Goal: Obtain resource: Download file/media

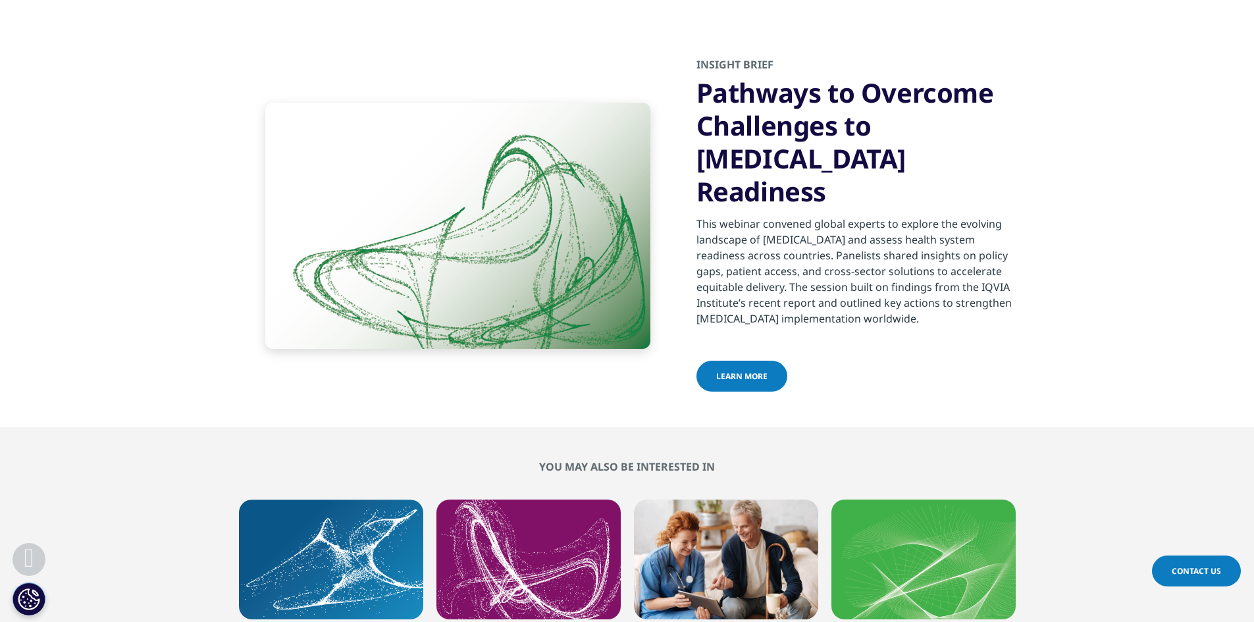
scroll to position [4213, 0]
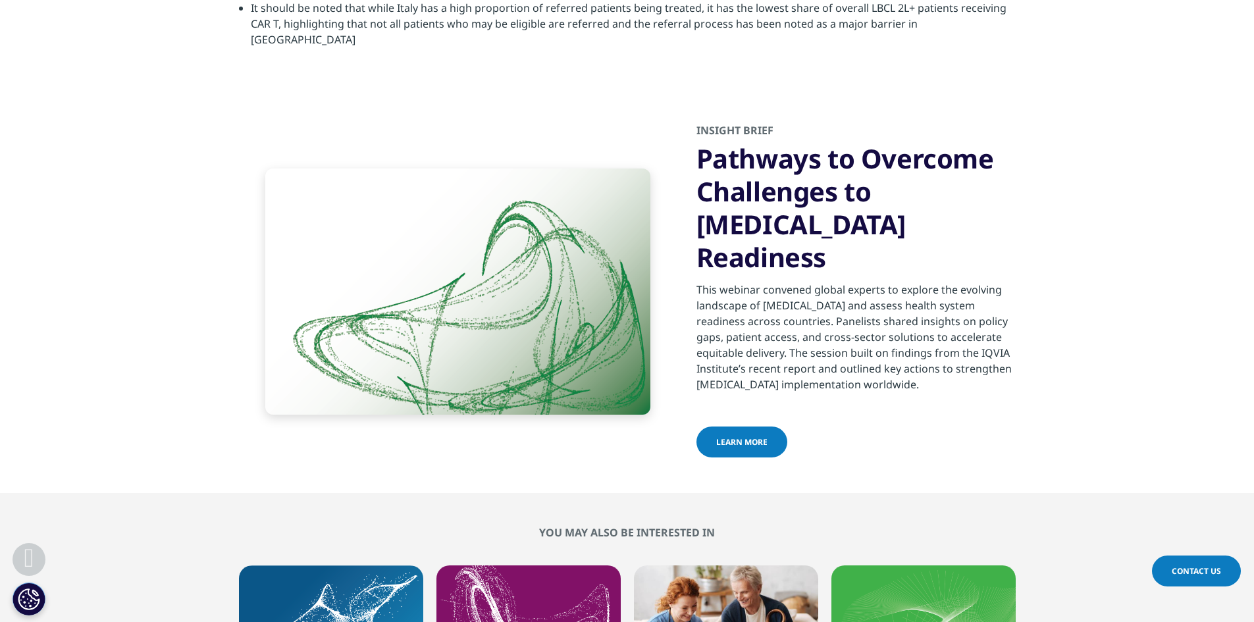
click at [742, 436] on span "learn more" at bounding box center [741, 441] width 51 height 11
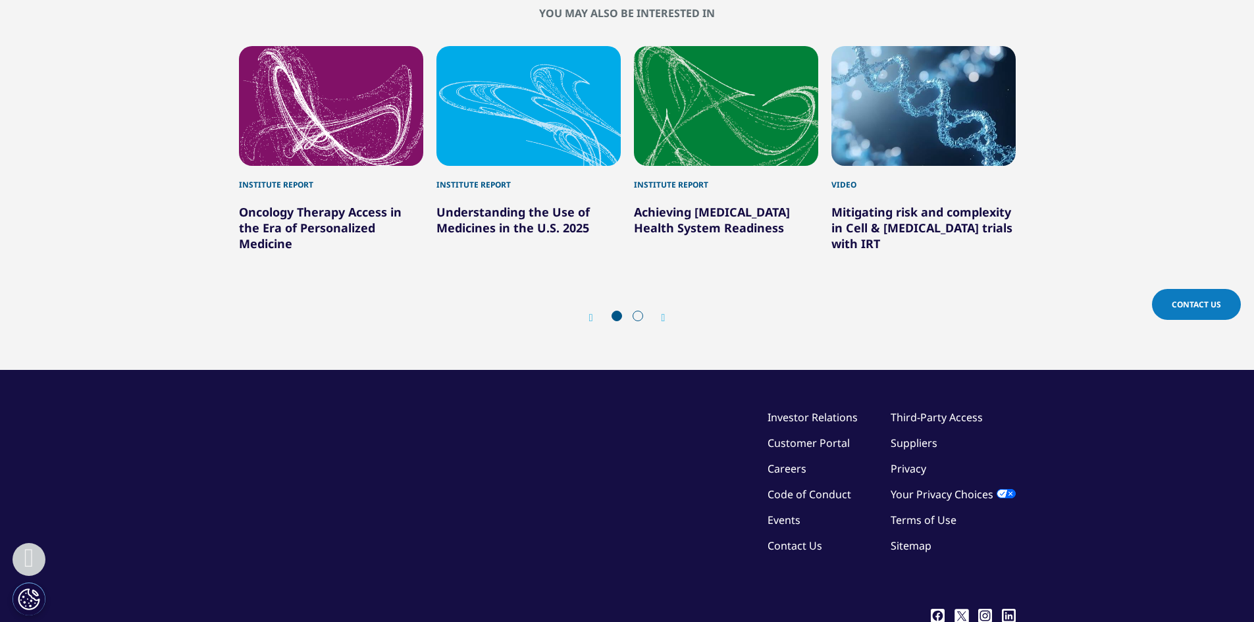
scroll to position [1514, 0]
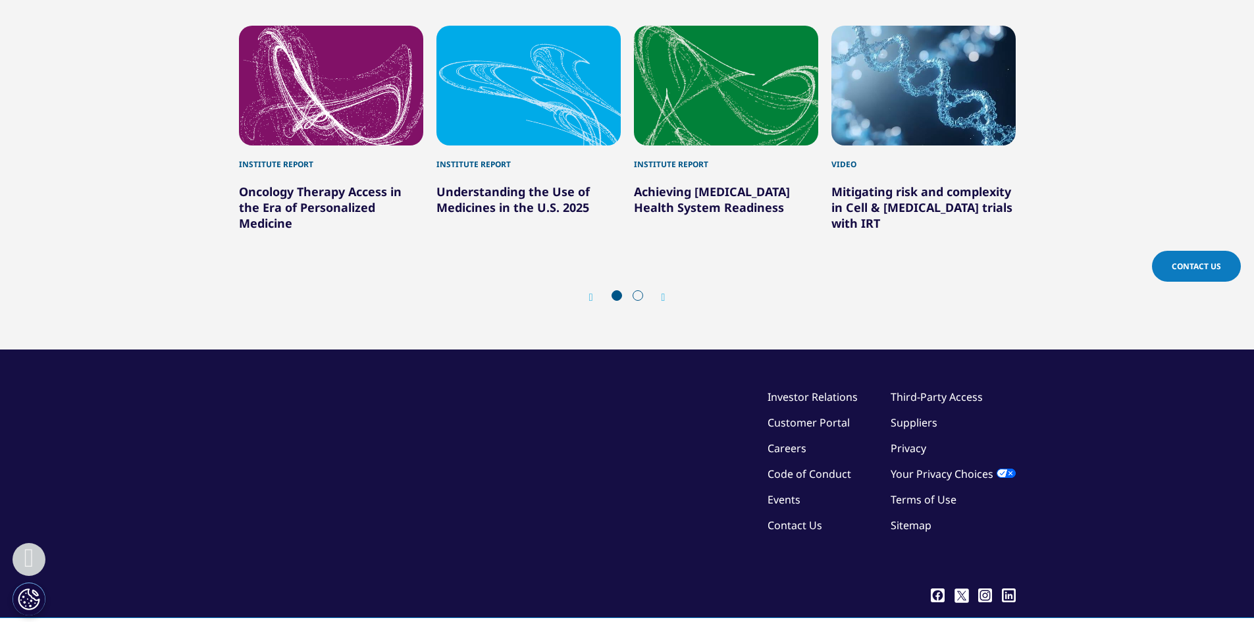
click at [556, 184] on link "Understanding the Use of Medicines in the U.S. 2025" at bounding box center [512, 200] width 153 height 32
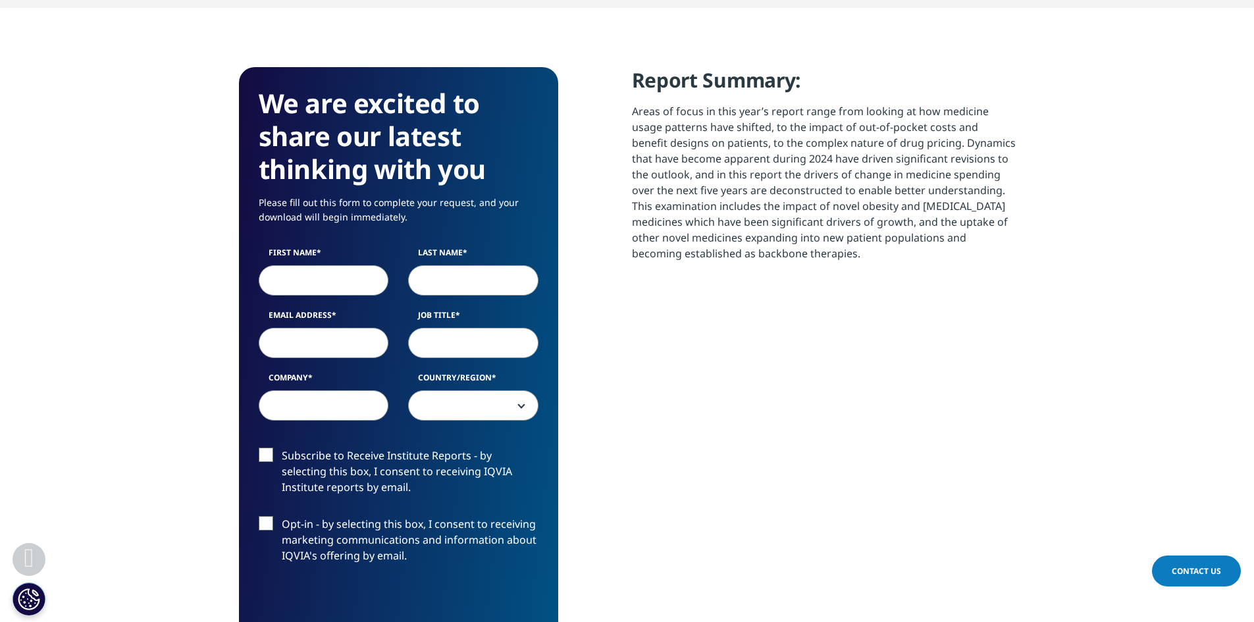
scroll to position [592, 0]
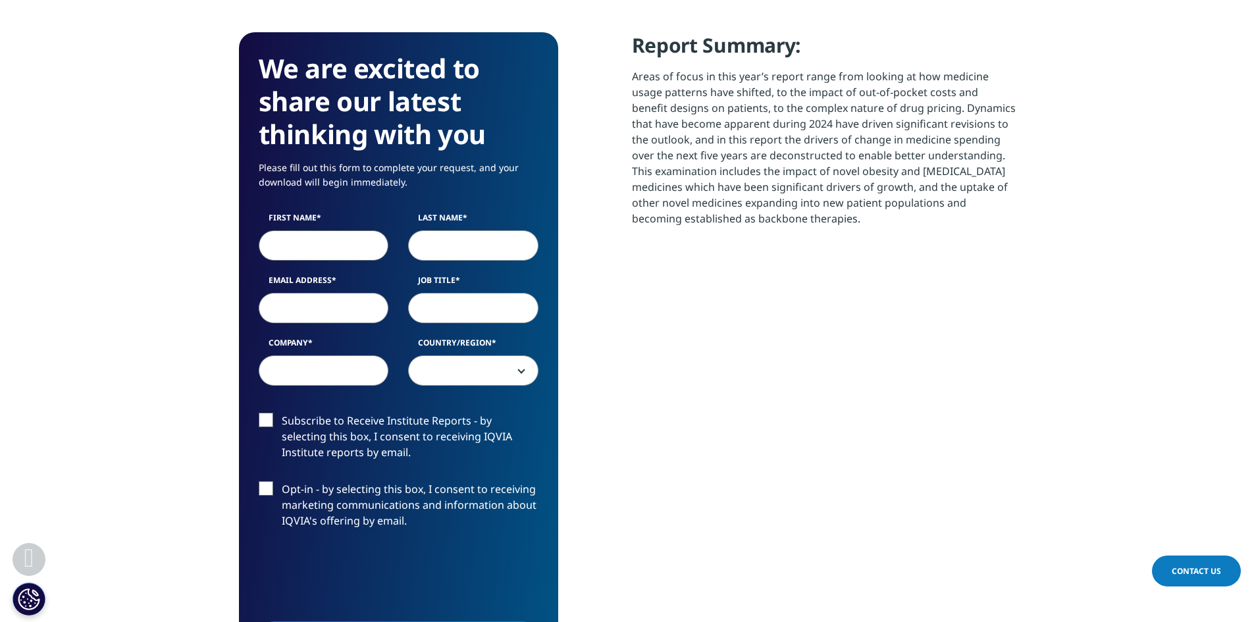
click at [359, 248] on input "First Name" at bounding box center [324, 245] width 130 height 30
type input "[PERSON_NAME]"
type input "[DEMOGRAPHIC_DATA]"
type input "[EMAIL_ADDRESS][DOMAIN_NAME]"
select select "[GEOGRAPHIC_DATA]"
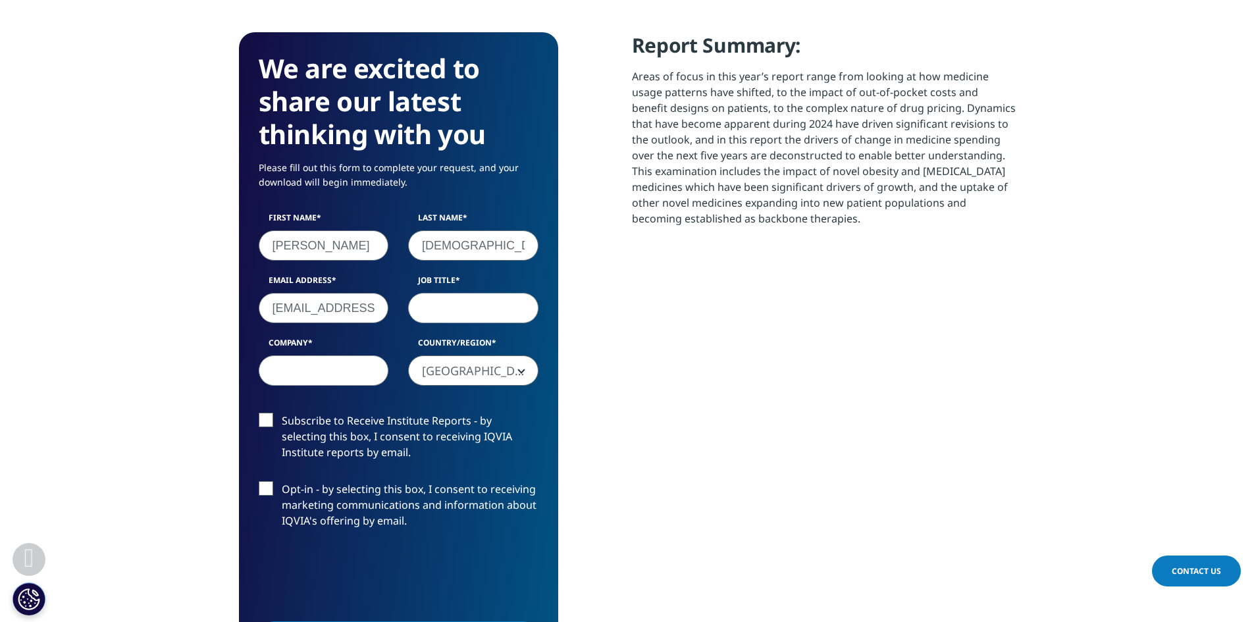
click at [458, 307] on input "Job Title" at bounding box center [473, 308] width 130 height 30
drag, startPoint x: 370, startPoint y: 307, endPoint x: 301, endPoint y: 311, distance: 69.2
click at [301, 311] on input "[EMAIL_ADDRESS][DOMAIN_NAME]" at bounding box center [324, 308] width 130 height 30
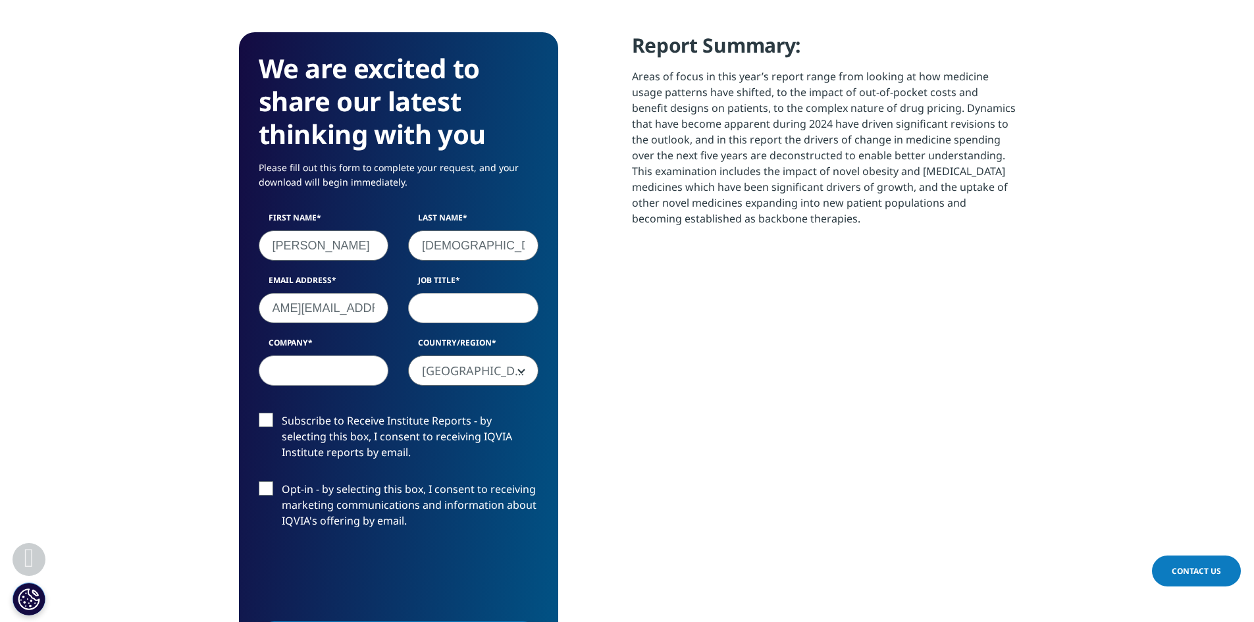
type input "[PERSON_NAME][EMAIL_ADDRESS][DOMAIN_NAME]"
click at [430, 308] on input "Job Title" at bounding box center [473, 308] width 130 height 30
type input "ED"
click at [336, 367] on input "Company" at bounding box center [324, 370] width 130 height 30
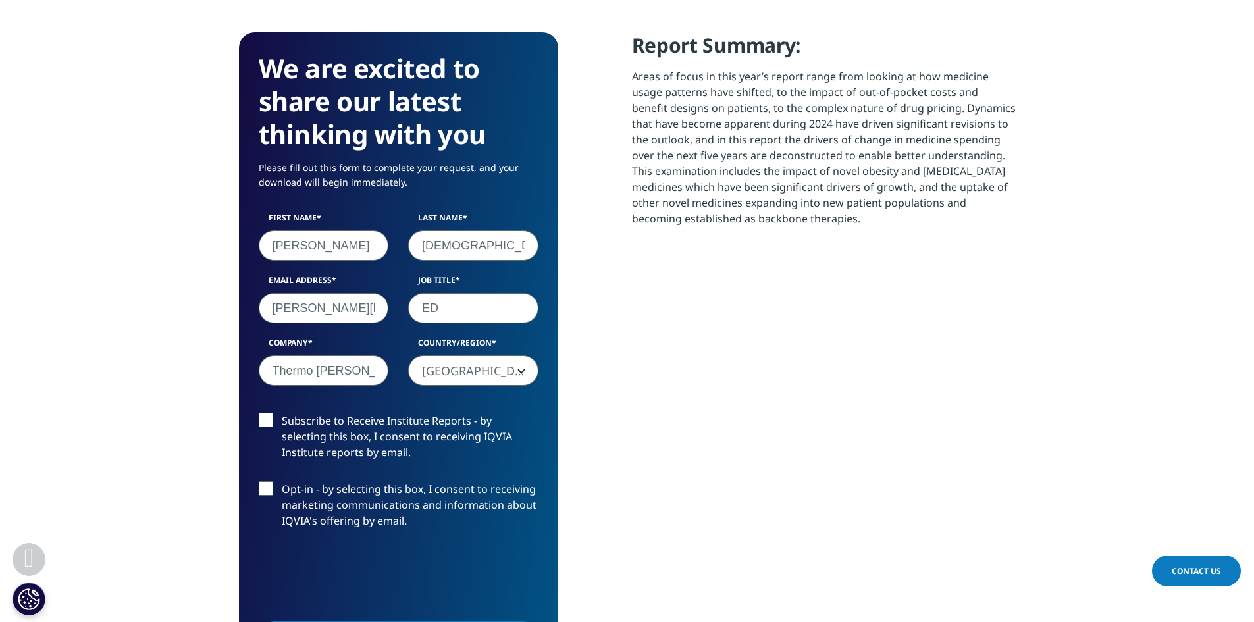
type input "Thermo [PERSON_NAME]"
click at [271, 490] on label "Opt-in - by selecting this box, I consent to receiving marketing communications…" at bounding box center [399, 508] width 280 height 55
click at [282, 481] on input "Opt-in - by selecting this box, I consent to receiving marketing communications…" at bounding box center [282, 481] width 0 height 0
click at [267, 490] on label "Opt-in - by selecting this box, I consent to receiving marketing communications…" at bounding box center [399, 508] width 280 height 55
click at [282, 481] on input "Opt-in - by selecting this box, I consent to receiving marketing communications…" at bounding box center [282, 481] width 0 height 0
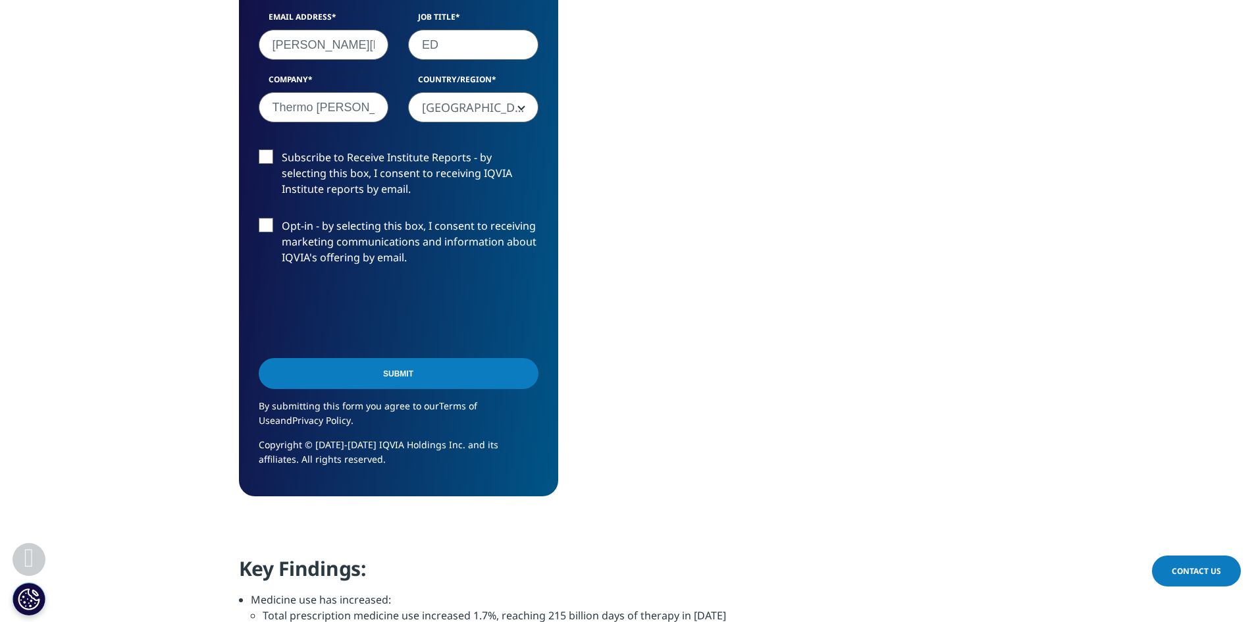
click at [429, 373] on input "Submit" at bounding box center [399, 373] width 280 height 31
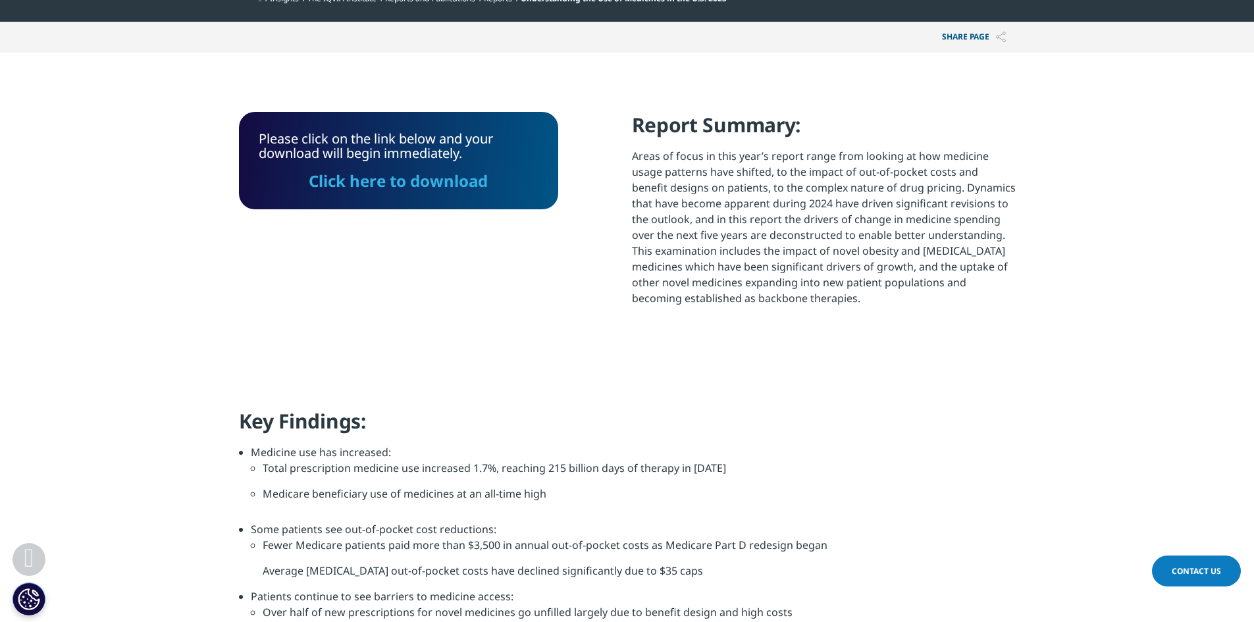
click at [471, 184] on link "Click here to download" at bounding box center [398, 181] width 179 height 22
